Goal: Task Accomplishment & Management: Use online tool/utility

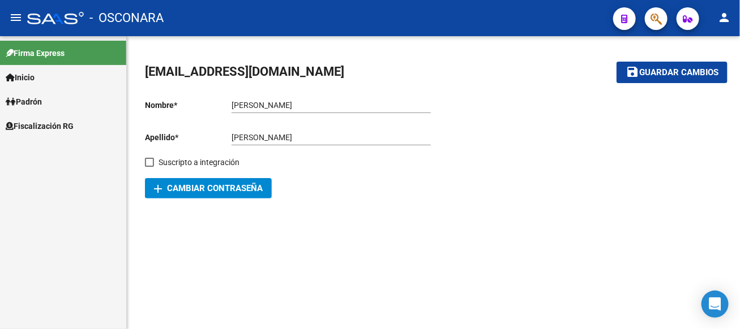
click at [80, 82] on link "Inicio" at bounding box center [63, 77] width 126 height 24
click at [42, 152] on span "Padrón" at bounding box center [24, 150] width 36 height 12
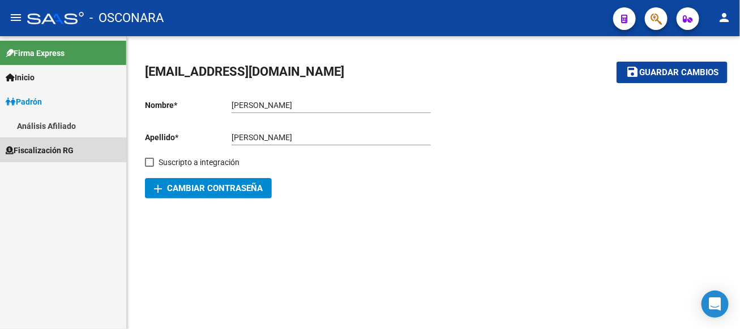
click at [31, 151] on span "Fiscalización RG" at bounding box center [40, 150] width 68 height 12
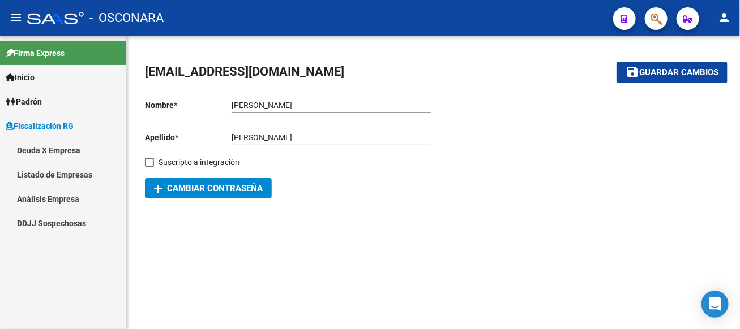
drag, startPoint x: 22, startPoint y: 192, endPoint x: 90, endPoint y: 177, distance: 69.8
click at [23, 192] on link "Análisis Empresa" at bounding box center [63, 199] width 126 height 24
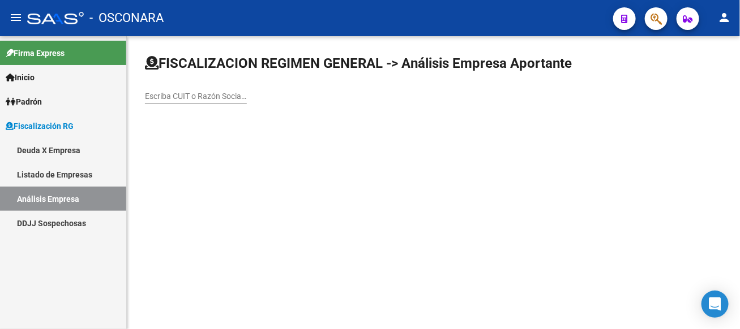
click at [247, 100] on input "Escriba CUIT o Razón Social para buscar" at bounding box center [196, 97] width 102 height 10
type input "CANELA"
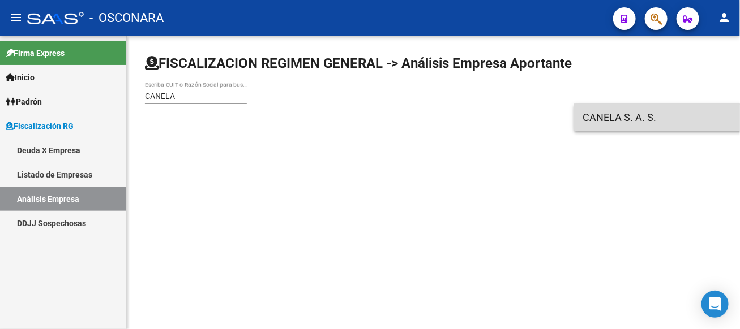
click at [621, 128] on span "CANELA S. A. S." at bounding box center [744, 117] width 322 height 27
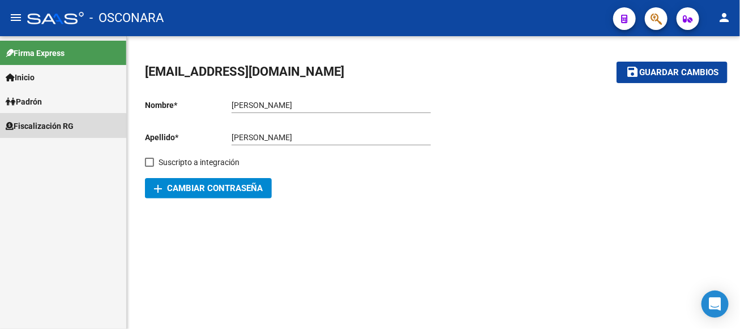
click at [62, 129] on span "Fiscalización RG" at bounding box center [40, 126] width 68 height 12
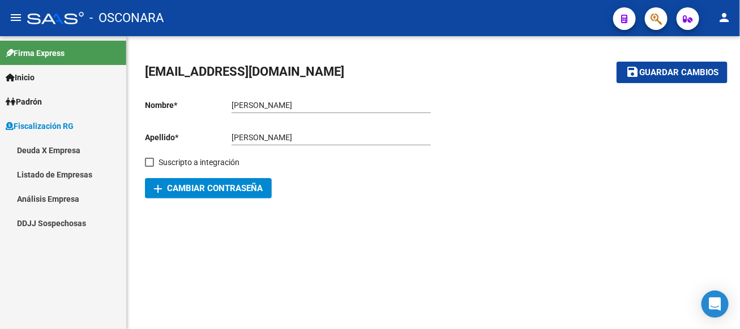
click at [51, 199] on link "Análisis Empresa" at bounding box center [63, 199] width 126 height 24
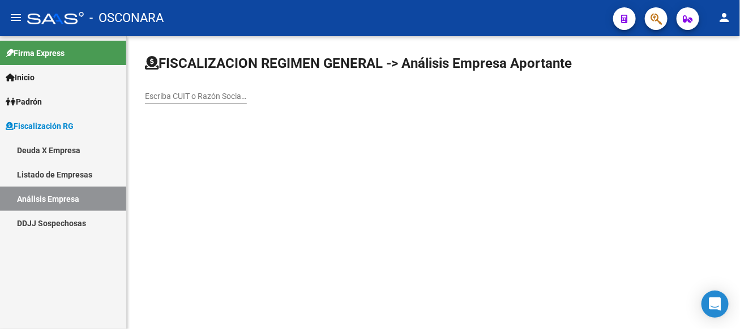
click at [247, 98] on input "Escriba CUIT o Razón Social para buscar" at bounding box center [196, 97] width 102 height 10
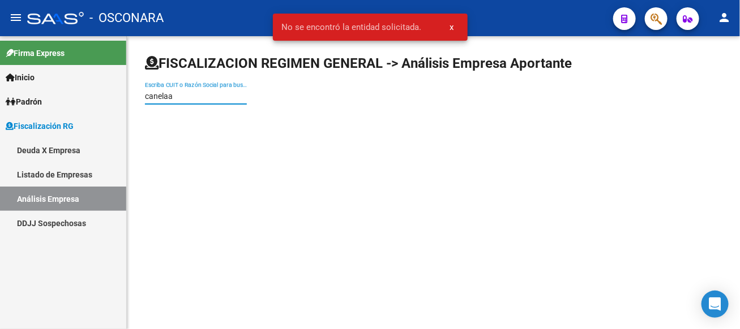
click at [247, 103] on div "canelaa Escriba CUIT o Razón Social para buscar" at bounding box center [196, 93] width 102 height 23
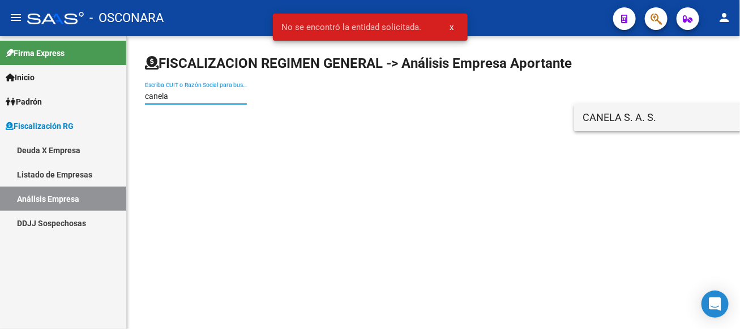
type input "canela"
click at [614, 119] on span "CANELA S. A. S." at bounding box center [744, 117] width 322 height 27
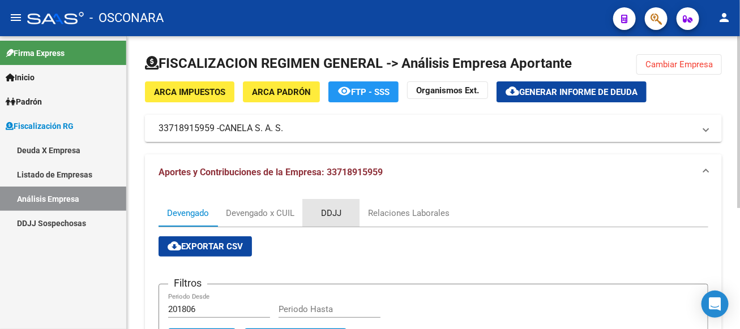
click at [325, 206] on div "DDJJ" at bounding box center [331, 213] width 57 height 27
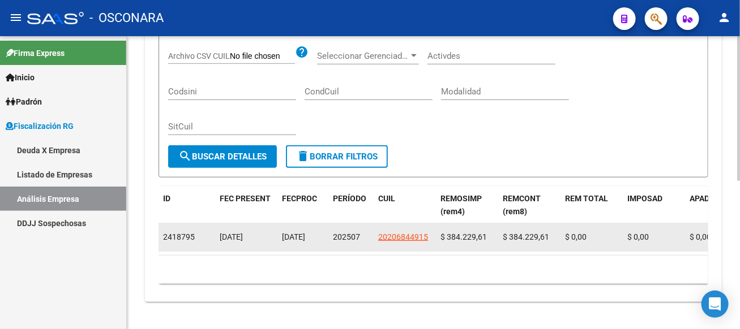
scroll to position [16, 0]
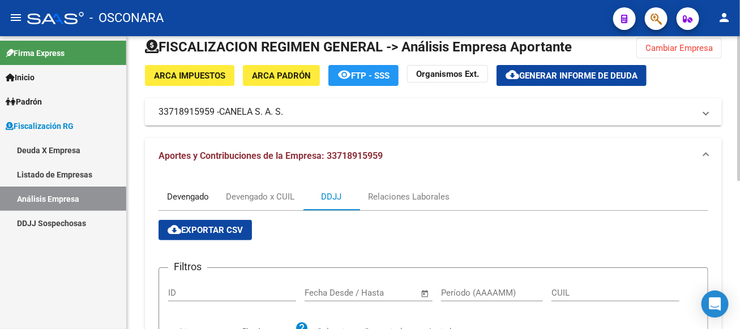
click at [185, 195] on div "Devengado" at bounding box center [188, 197] width 42 height 12
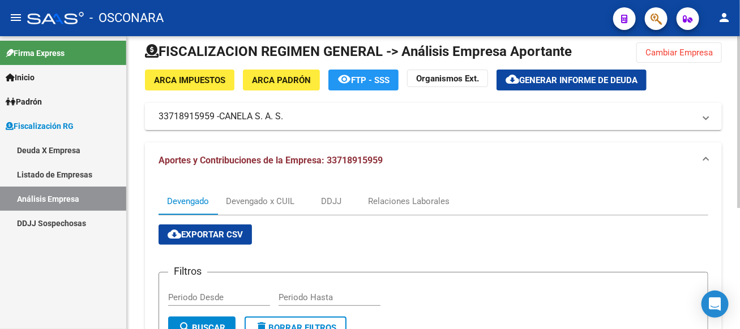
scroll to position [0, 0]
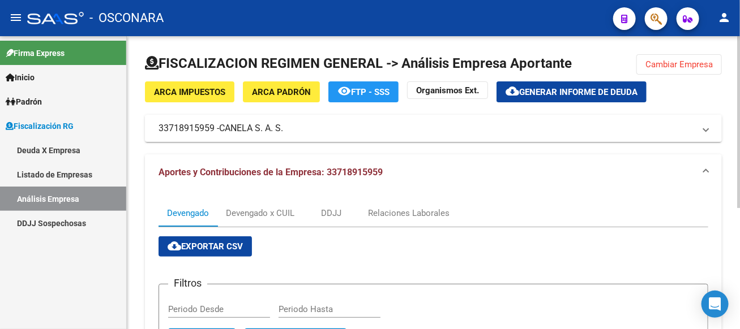
click at [543, 88] on span "Generar informe de deuda" at bounding box center [578, 92] width 118 height 10
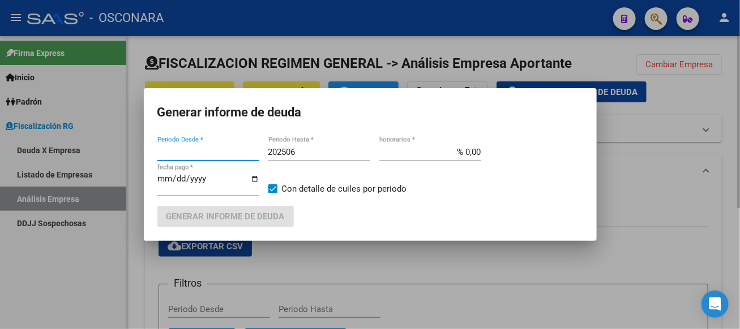
type input "201806"
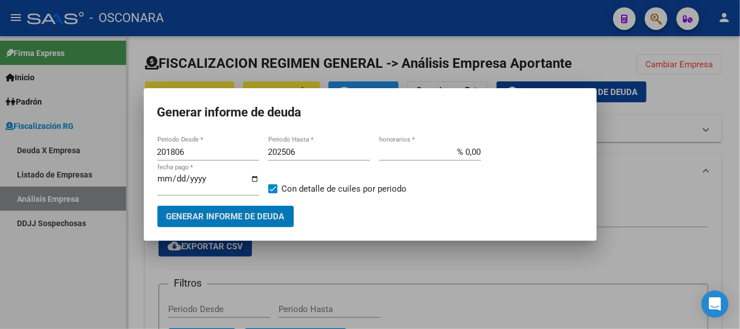
click at [302, 152] on input "202506" at bounding box center [319, 152] width 102 height 10
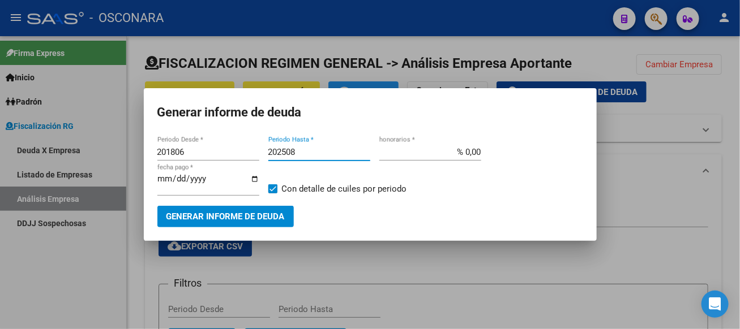
type input "202508"
click at [175, 213] on span "Generar informe de deuda" at bounding box center [225, 217] width 118 height 10
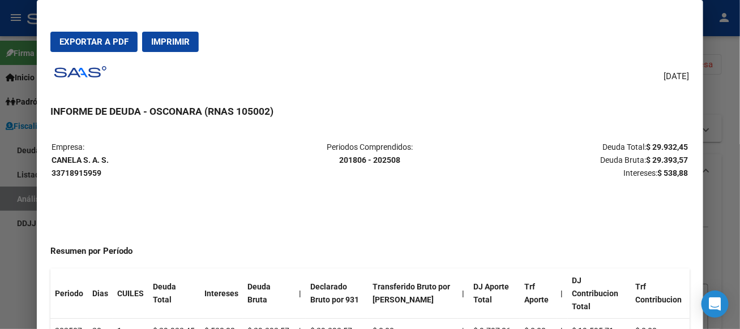
click at [709, 101] on div at bounding box center [370, 164] width 740 height 329
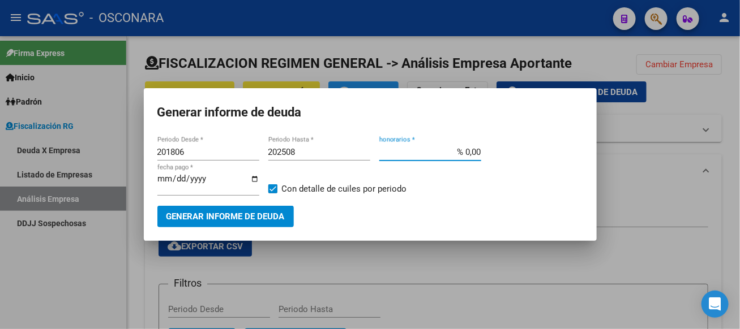
drag, startPoint x: 467, startPoint y: 151, endPoint x: 494, endPoint y: 151, distance: 27.2
click at [494, 151] on div "201806 Periodo Desde * 202508 Periodo Hasta * % 0,00 honorarios * 2025-09-08 fe…" at bounding box center [370, 175] width 426 height 62
type input "% 15,00"
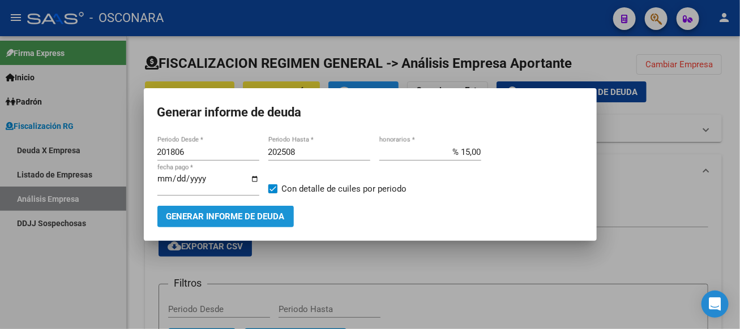
drag, startPoint x: 208, startPoint y: 221, endPoint x: 217, endPoint y: 227, distance: 10.7
click at [217, 227] on mat-dialog-container "Generar informe de deuda 201806 Periodo Desde * 202508 Periodo Hasta * % 15,00 …" at bounding box center [370, 164] width 453 height 152
click at [225, 217] on span "Generar informe de deuda" at bounding box center [225, 217] width 118 height 10
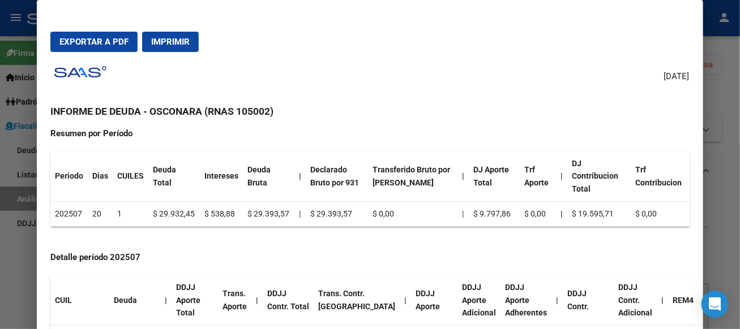
scroll to position [145, 0]
click at [727, 82] on div at bounding box center [370, 164] width 740 height 329
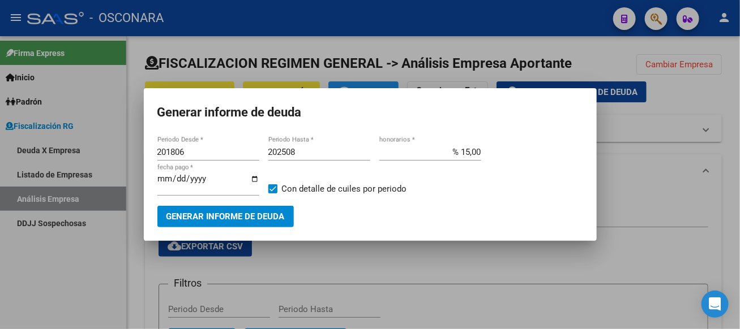
click at [671, 177] on div at bounding box center [370, 164] width 740 height 329
